Goal: Task Accomplishment & Management: Use online tool/utility

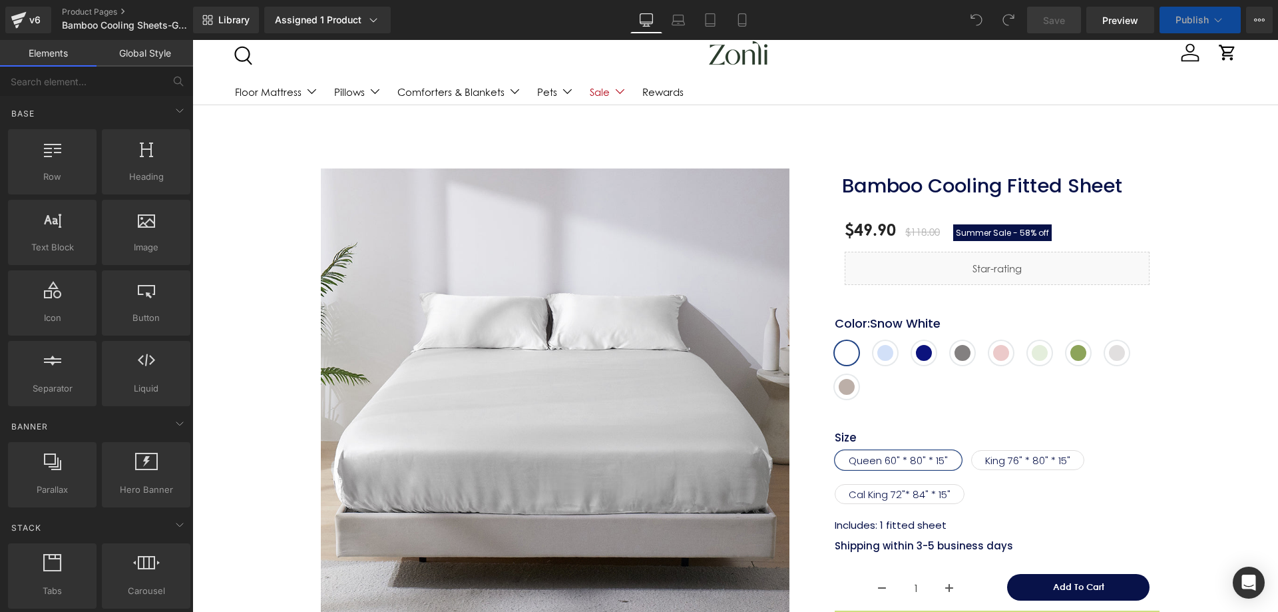
scroll to position [67, 0]
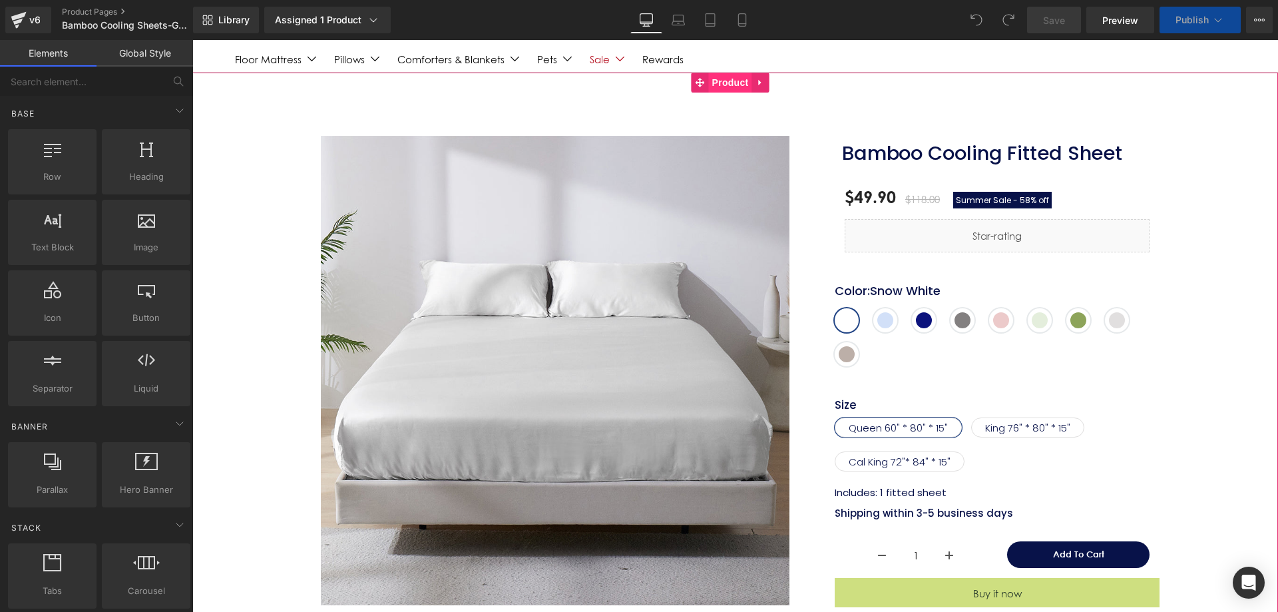
click at [746, 82] on span "Product" at bounding box center [730, 83] width 43 height 20
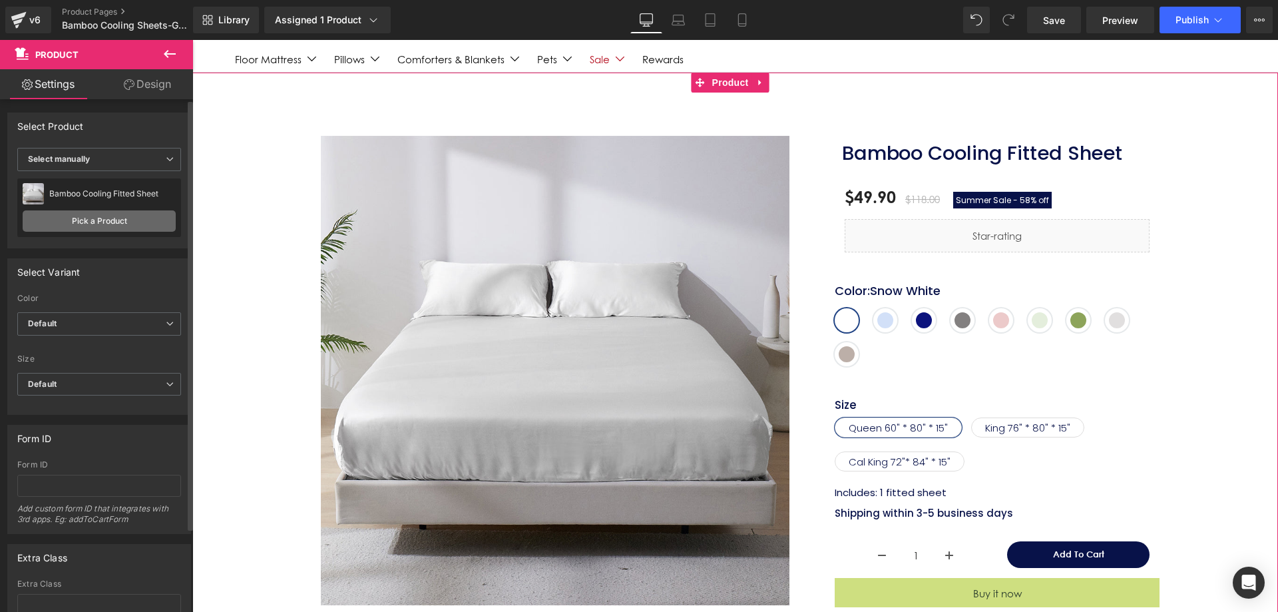
click at [107, 216] on link "Pick a Product" at bounding box center [99, 220] width 153 height 21
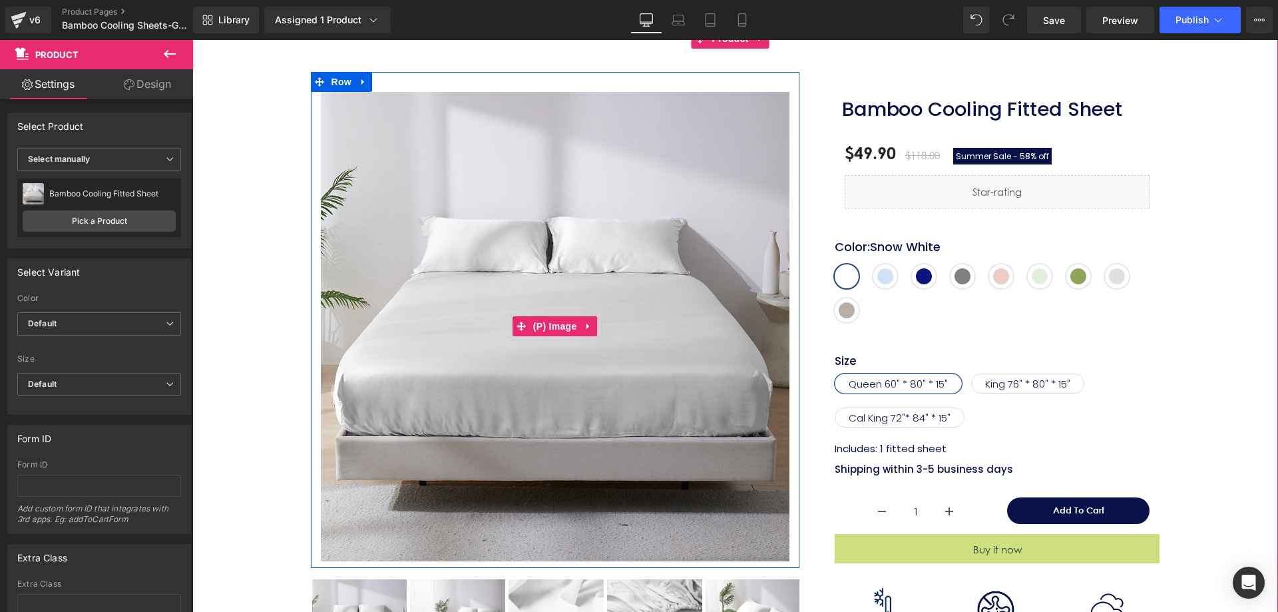
scroll to position [133, 0]
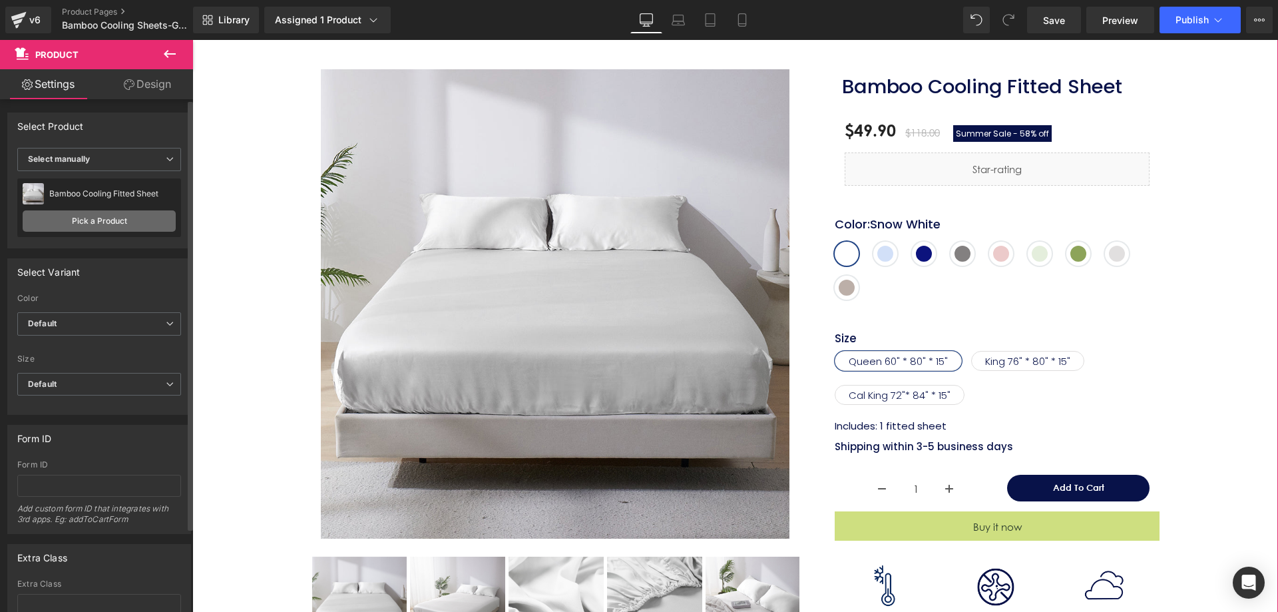
click at [102, 222] on link "Pick a Product" at bounding box center [99, 220] width 153 height 21
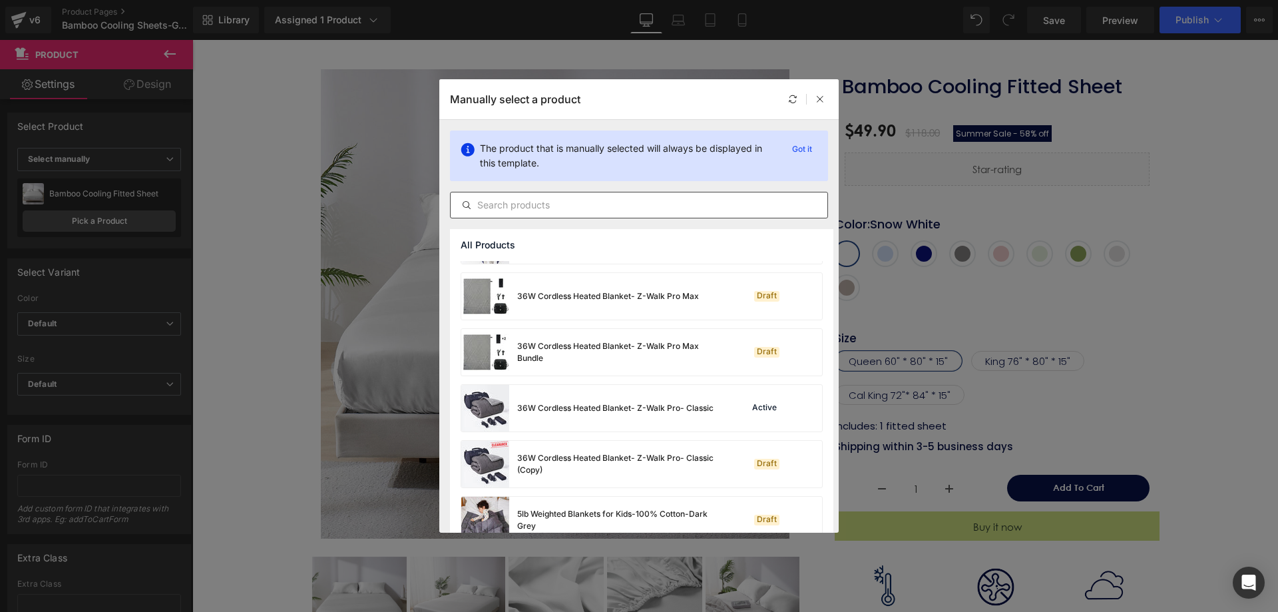
scroll to position [333, 0]
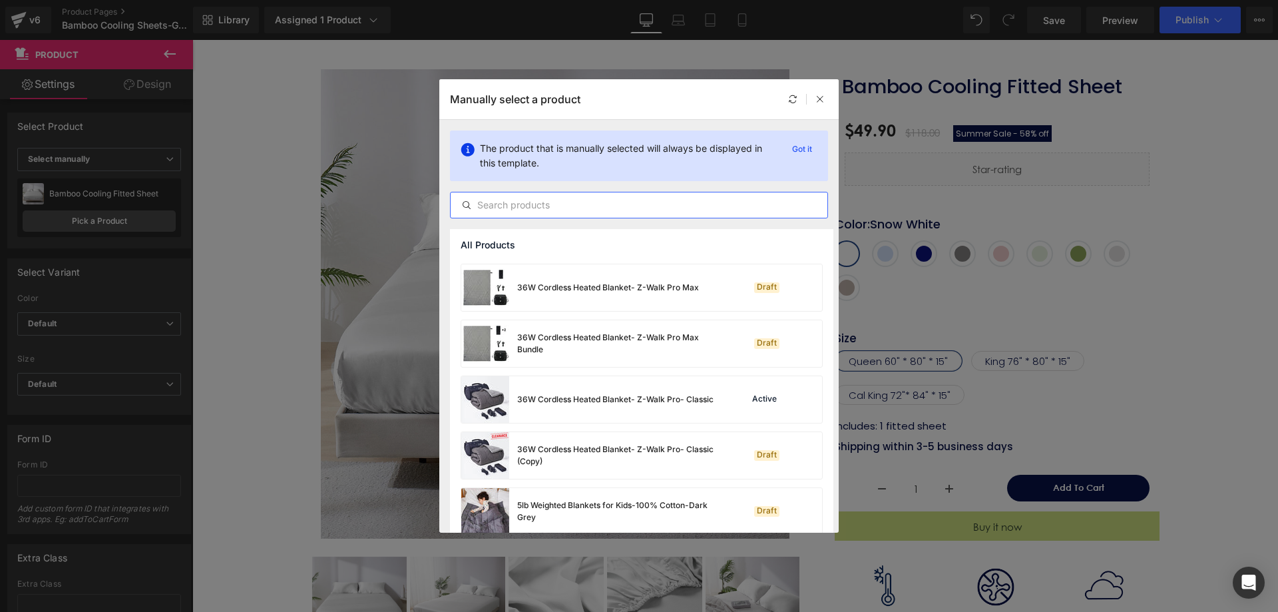
click at [518, 204] on input "text" at bounding box center [639, 205] width 377 height 16
click at [481, 207] on input "sheet" at bounding box center [639, 205] width 377 height 16
click at [475, 206] on input "sheet" at bounding box center [639, 205] width 377 height 16
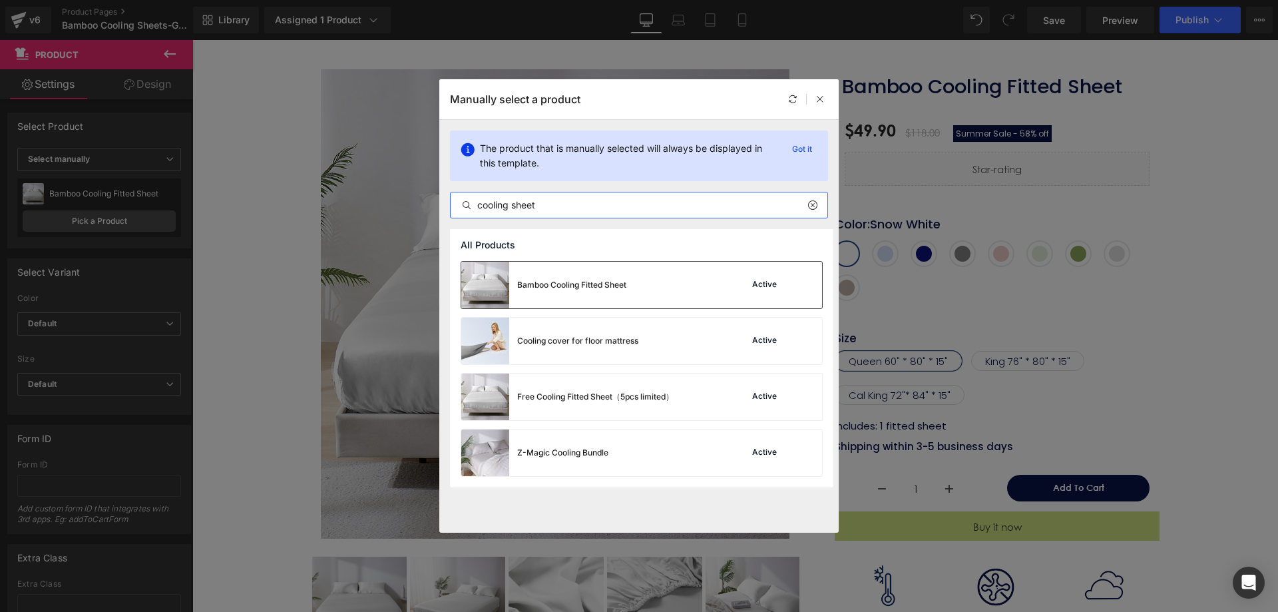
type input "cooling sheet"
click at [664, 295] on div "Bamboo Cooling Fitted Sheet Active" at bounding box center [641, 285] width 361 height 47
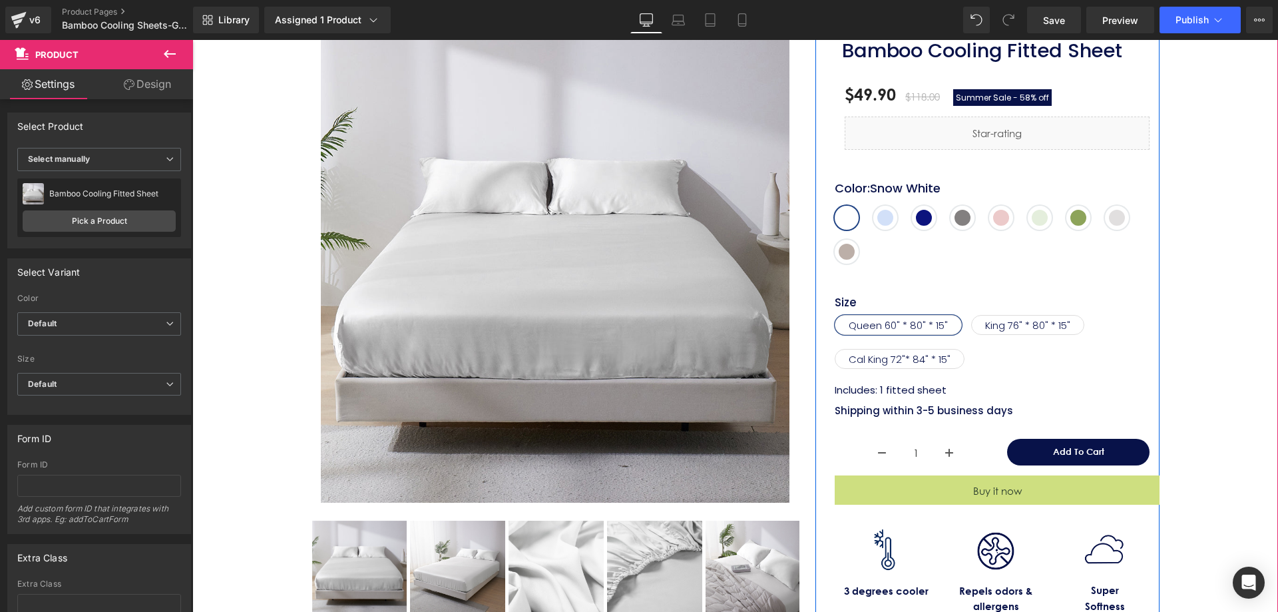
scroll to position [133, 0]
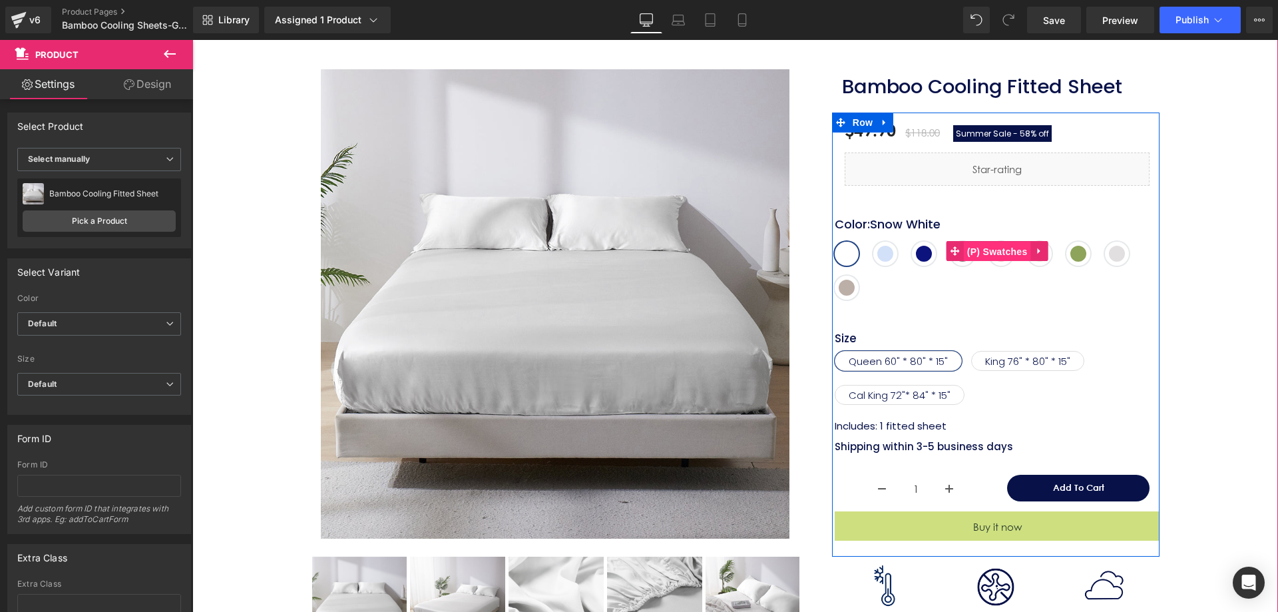
click at [981, 252] on span "(P) Swatches" at bounding box center [997, 252] width 67 height 20
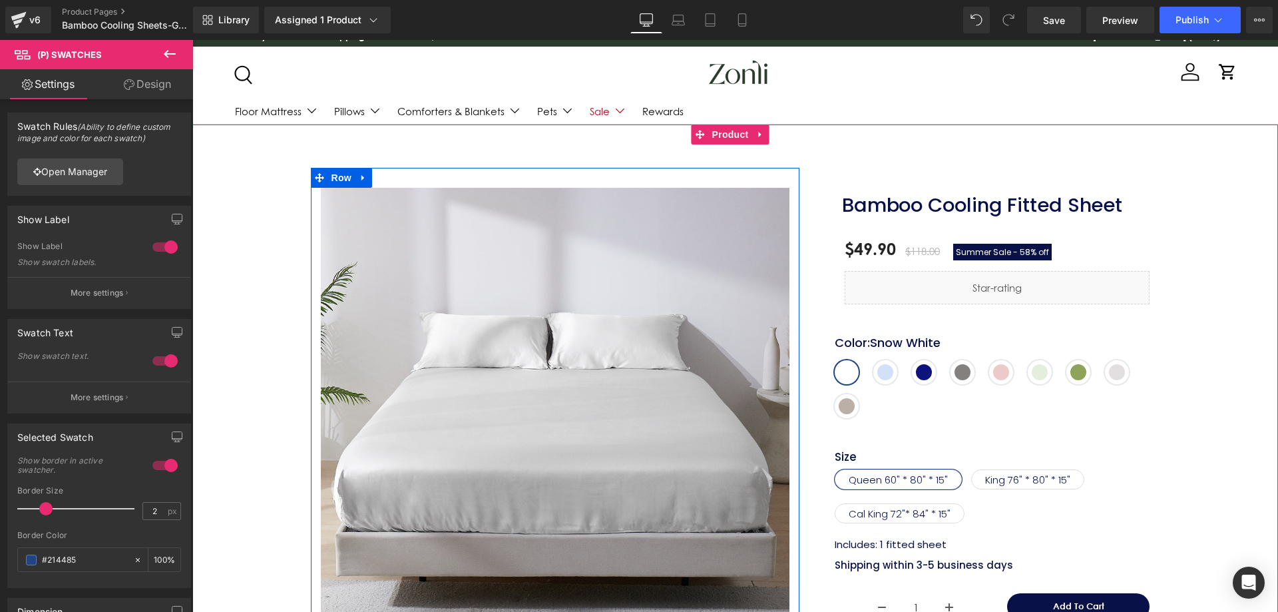
scroll to position [0, 0]
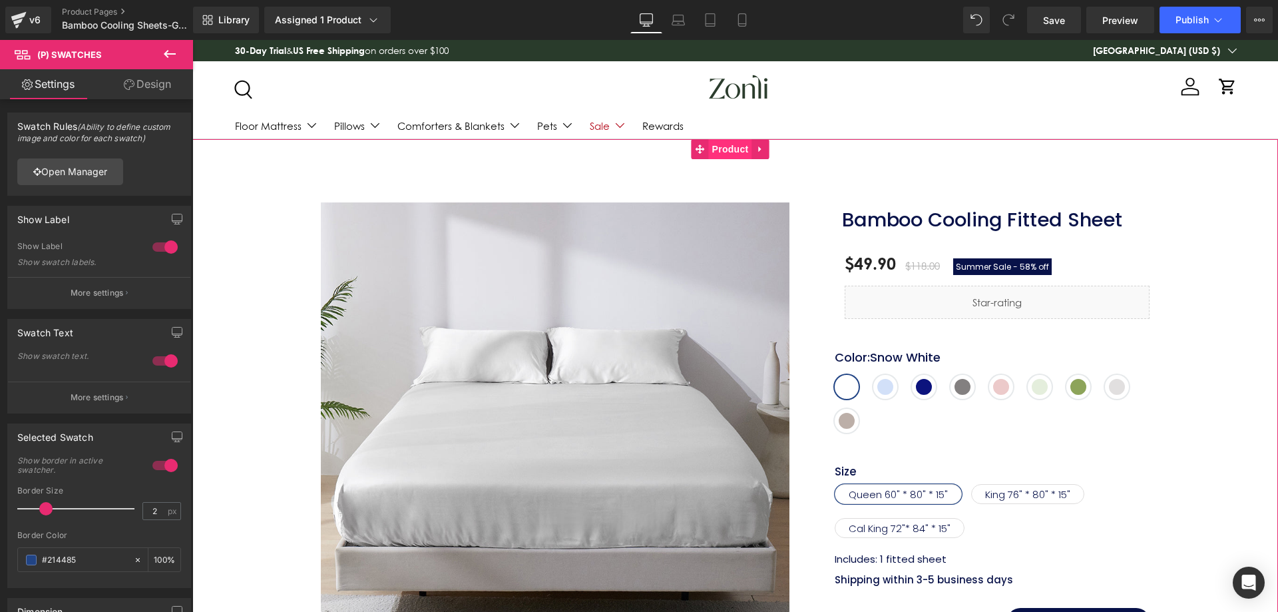
click at [736, 148] on span "Product" at bounding box center [730, 149] width 43 height 20
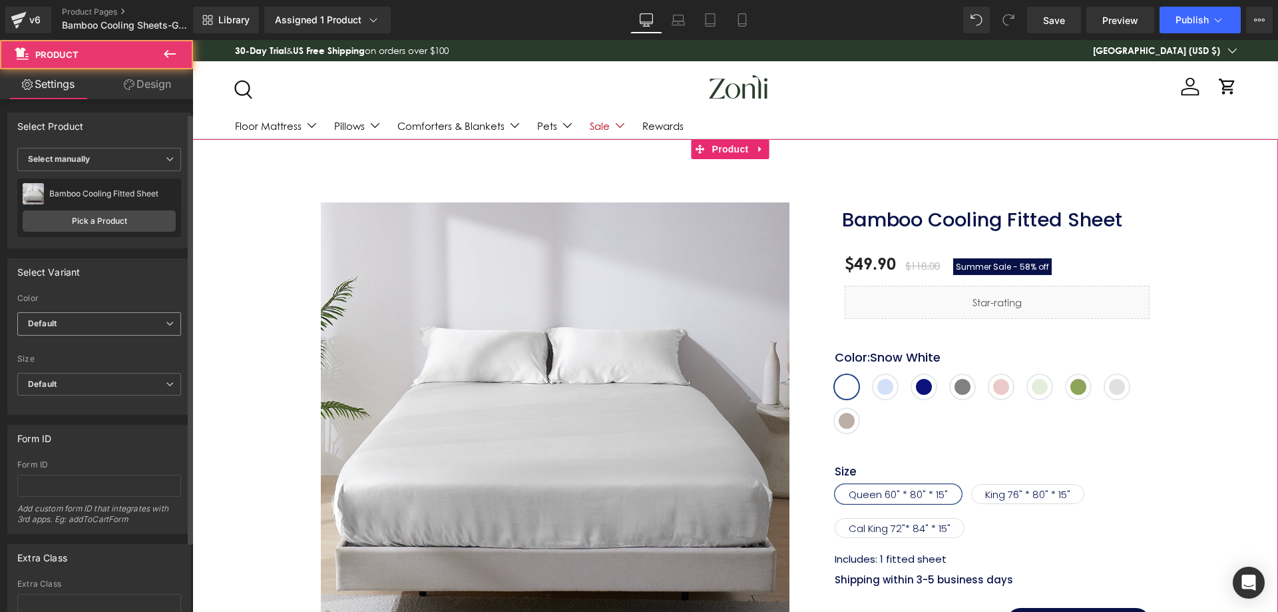
scroll to position [67, 0]
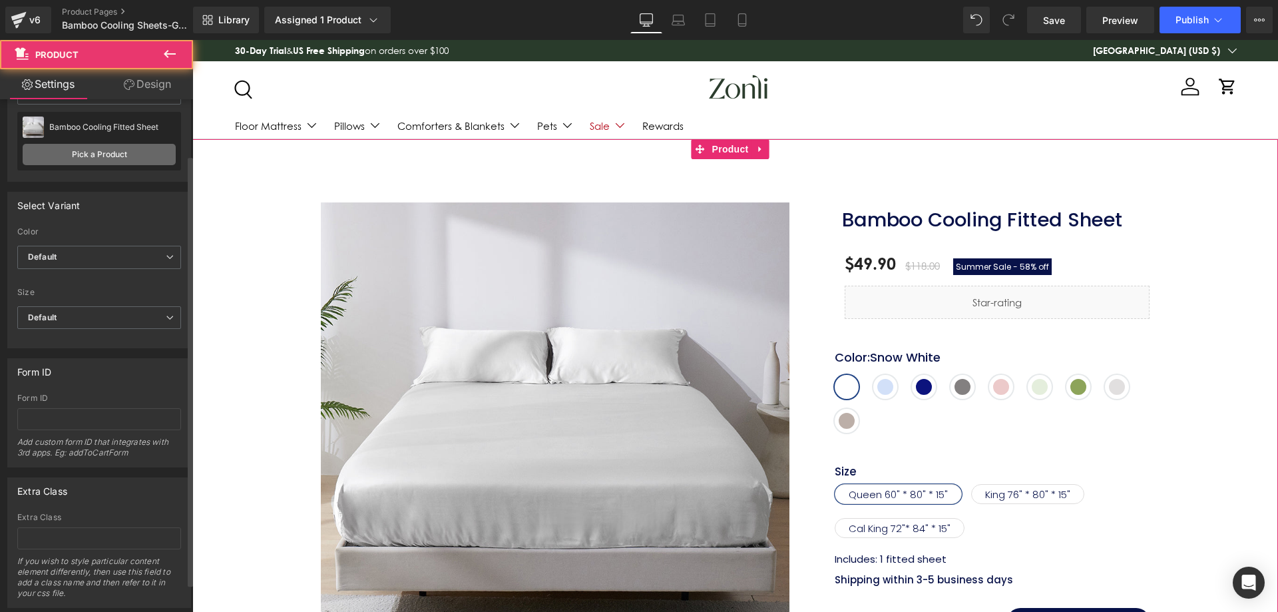
click at [124, 148] on link "Pick a Product" at bounding box center [99, 154] width 153 height 21
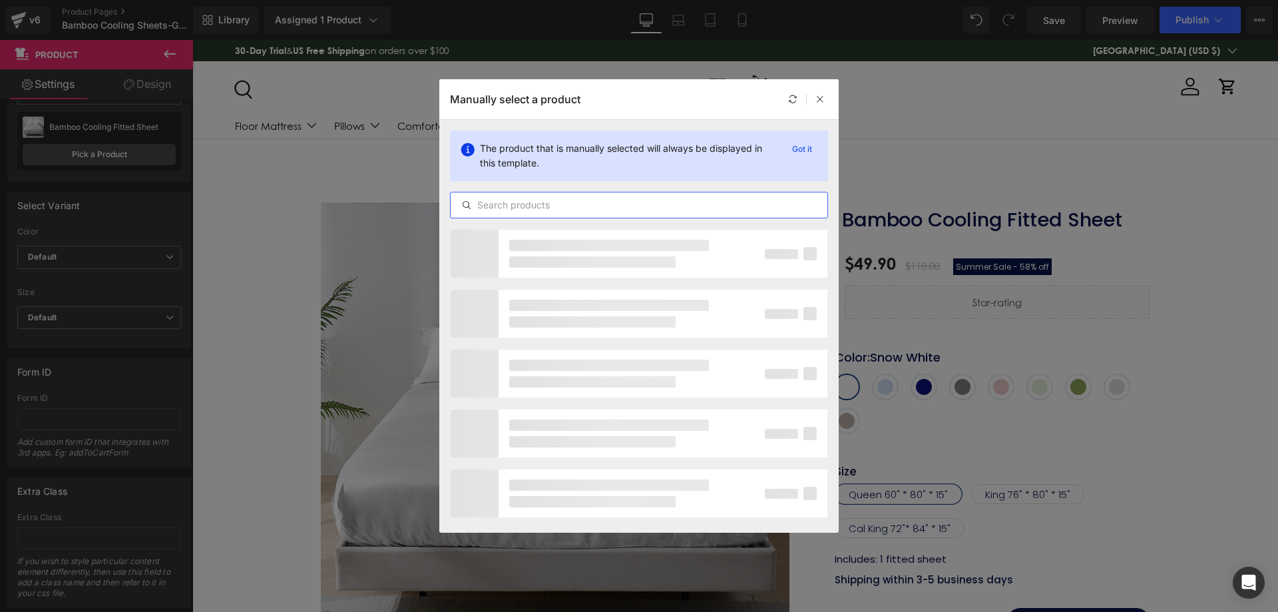
click at [563, 203] on input "text" at bounding box center [639, 205] width 377 height 16
paste input "Bamboo Floor Mattress Fitted Sheet"
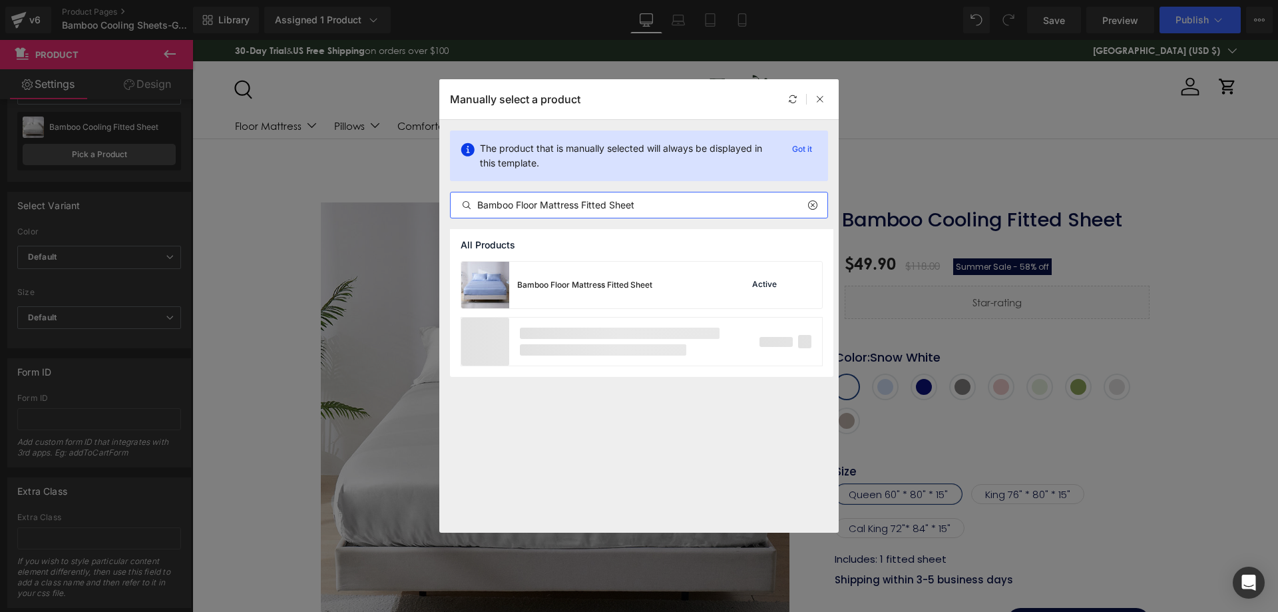
type input "Bamboo Floor Mattress Fitted Sheet"
click at [628, 293] on div "Bamboo Floor Mattress Fitted Sheet" at bounding box center [556, 285] width 191 height 47
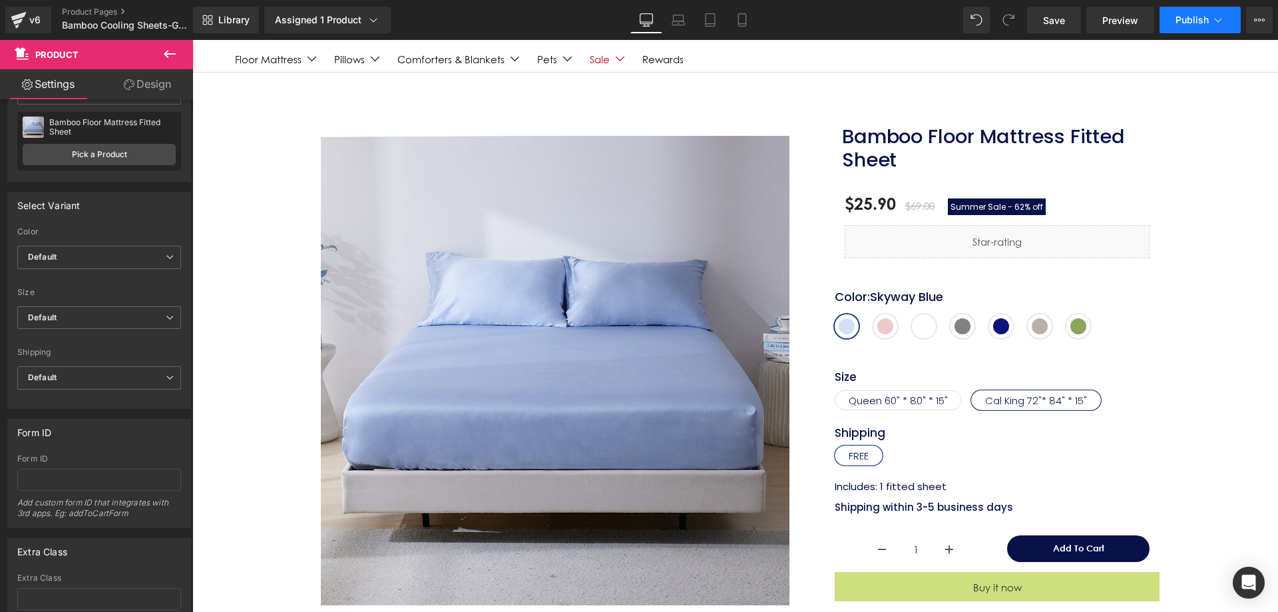
click at [1188, 17] on span "Publish" at bounding box center [1192, 20] width 33 height 11
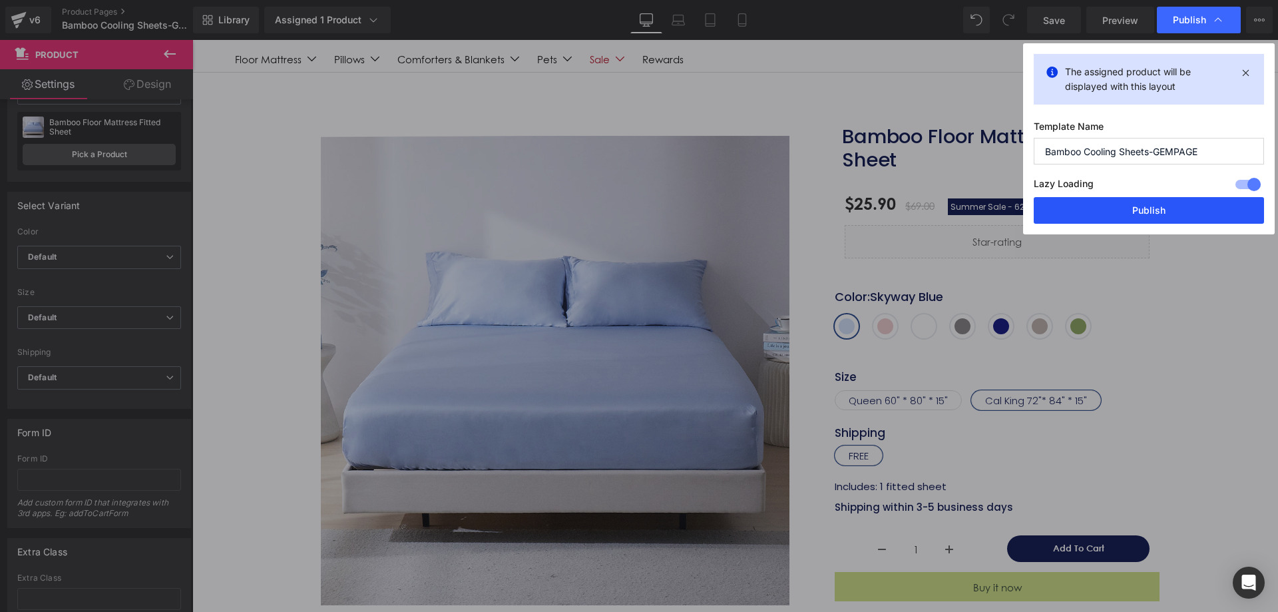
click at [1068, 203] on button "Publish" at bounding box center [1149, 210] width 230 height 27
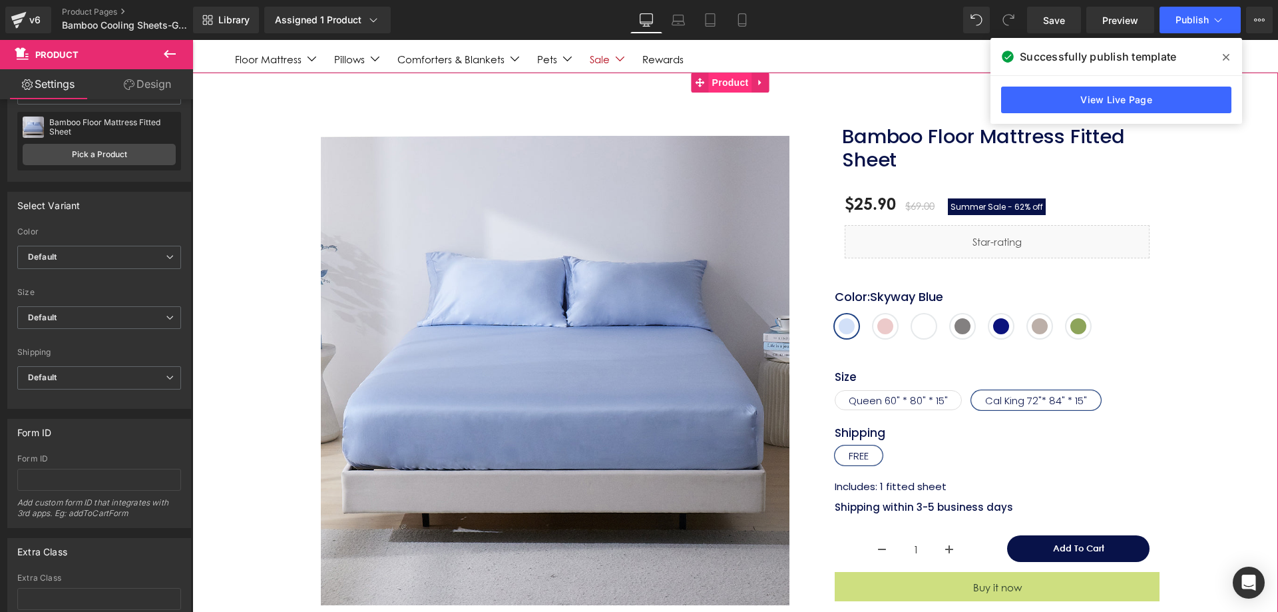
click at [725, 83] on span "Product" at bounding box center [730, 83] width 43 height 20
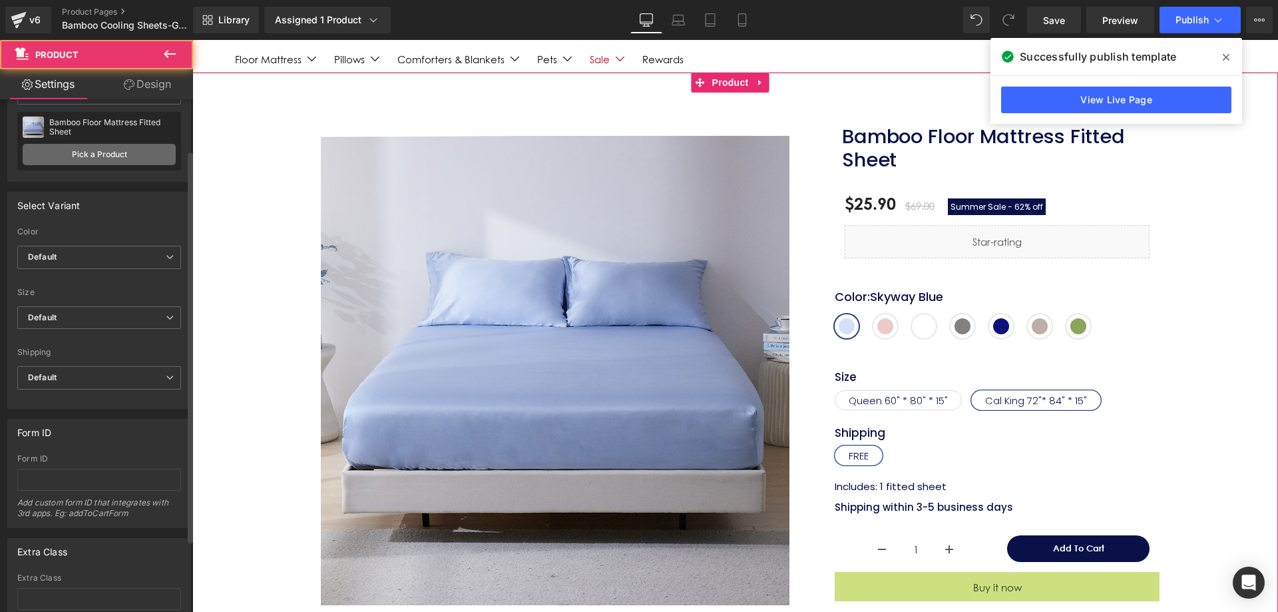
click at [88, 148] on link "Pick a Product" at bounding box center [99, 154] width 153 height 21
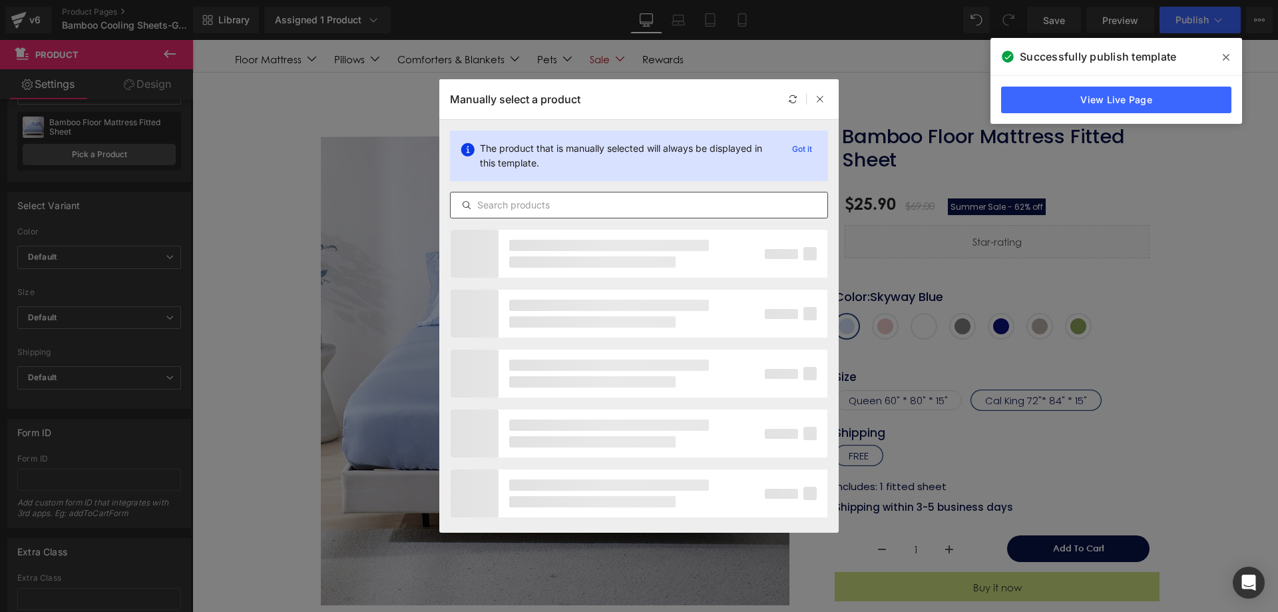
click at [566, 210] on input "text" at bounding box center [639, 205] width 377 height 16
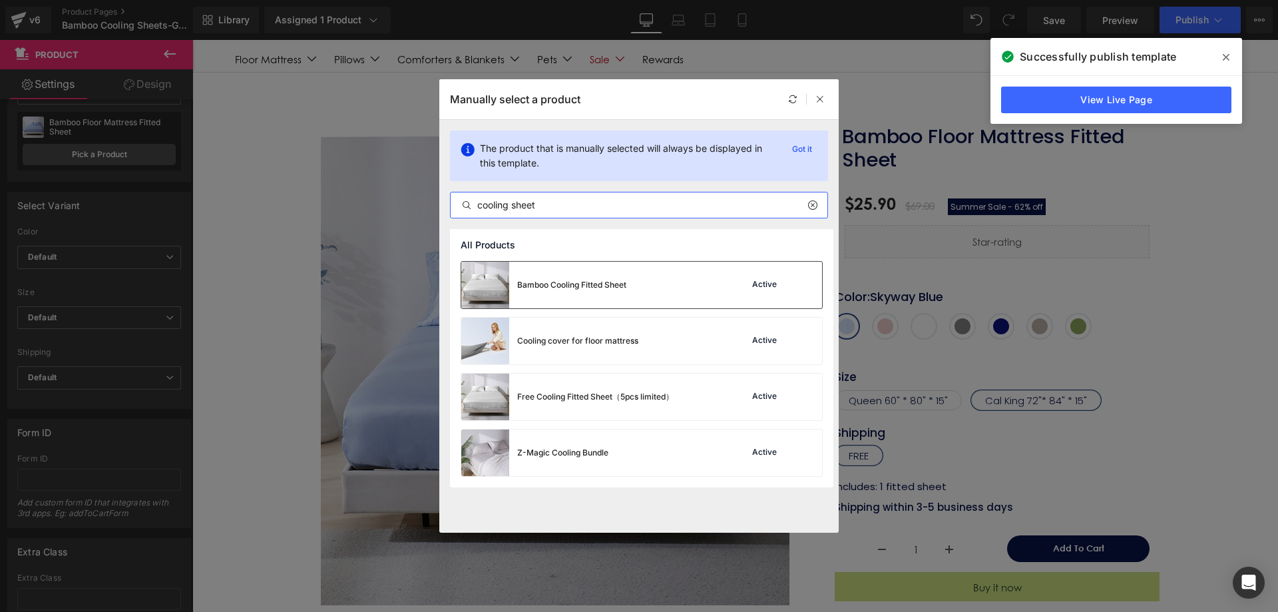
type input "cooling sheet"
click at [631, 298] on div "Bamboo Cooling Fitted Sheet Active" at bounding box center [641, 285] width 361 height 47
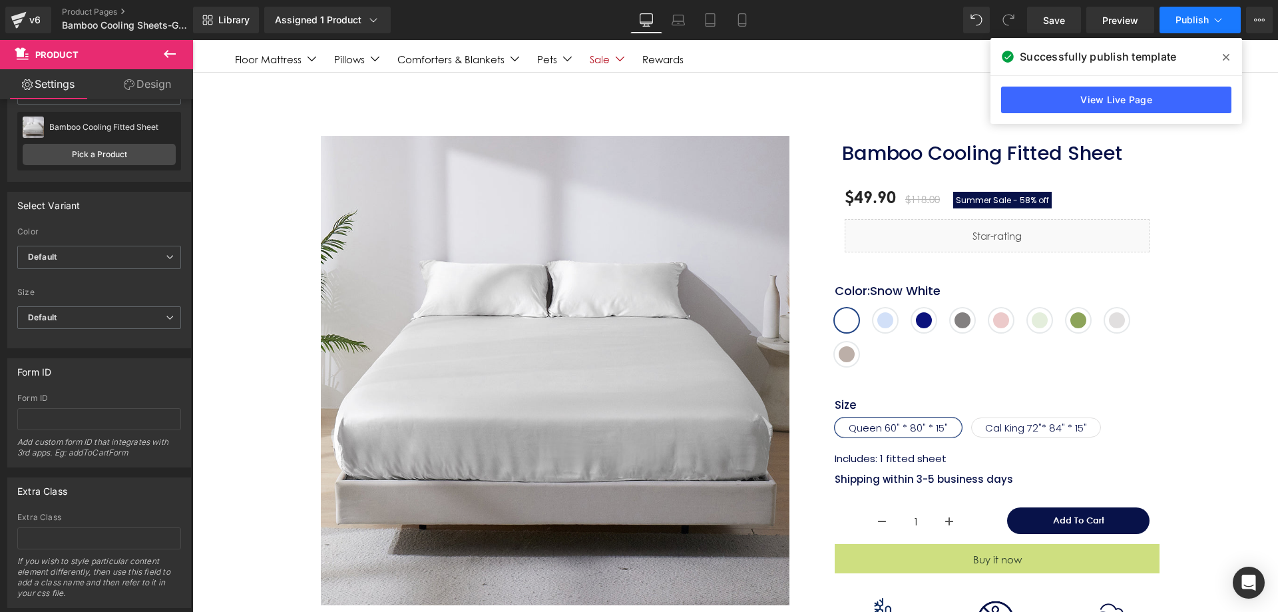
click at [1192, 19] on span "Publish" at bounding box center [1192, 20] width 33 height 11
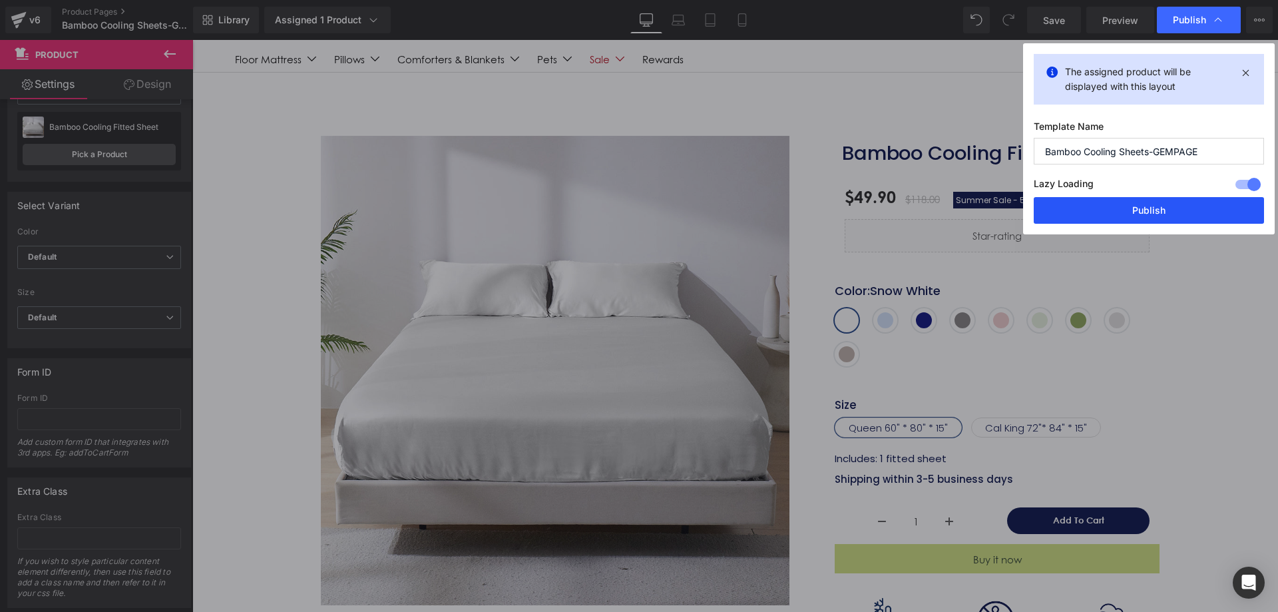
click at [1145, 209] on button "Publish" at bounding box center [1149, 210] width 230 height 27
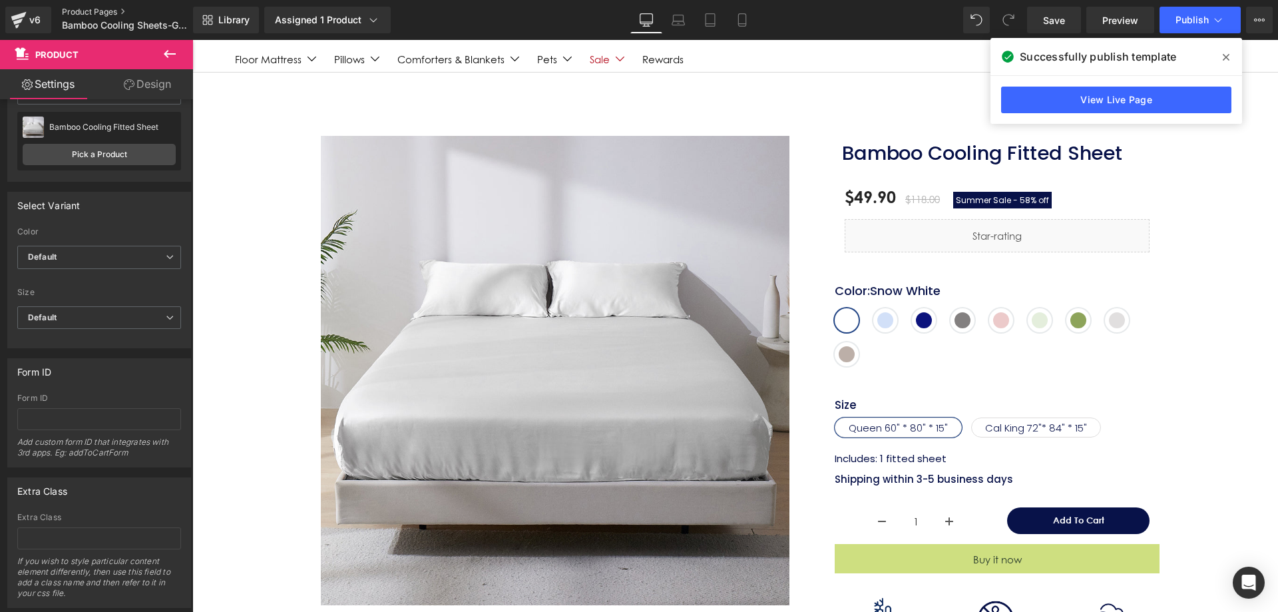
click at [72, 7] on link "Product Pages" at bounding box center [138, 12] width 153 height 11
